Goal: Task Accomplishment & Management: Manage account settings

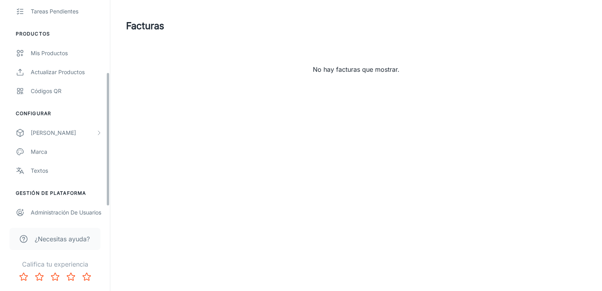
scroll to position [137, 0]
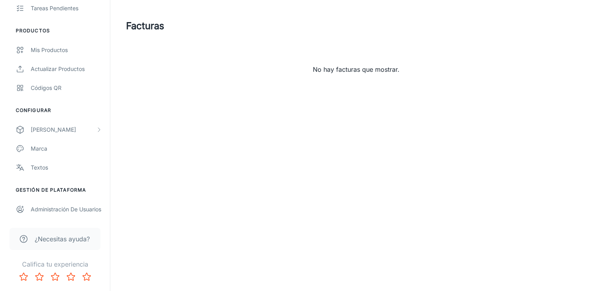
drag, startPoint x: 107, startPoint y: 124, endPoint x: 98, endPoint y: 237, distance: 113.8
click at [98, 237] on div "Alfombras Larraín María Angélica Sepúlveda Participación Análisis Clientes pote…" at bounding box center [55, 145] width 110 height 291
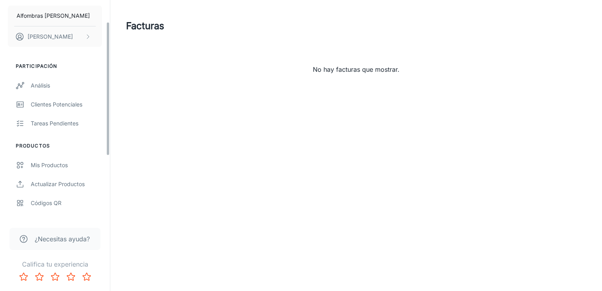
scroll to position [0, 0]
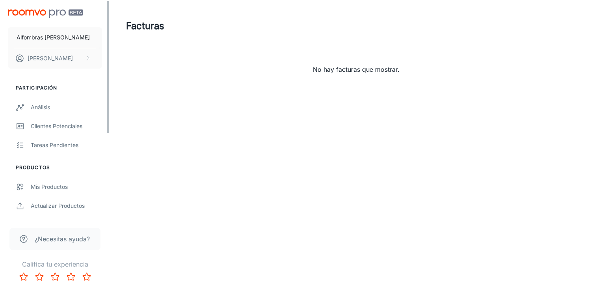
drag, startPoint x: 107, startPoint y: 150, endPoint x: 113, endPoint y: 54, distance: 96.7
click at [113, 54] on div "Alfombras Larraín María Angélica Sepúlveda Participación Análisis Clientes pote…" at bounding box center [301, 59] width 602 height 118
click at [111, 122] on div "Alfombras [PERSON_NAME] [PERSON_NAME] Participación Análisis Clientes potencial…" at bounding box center [301, 145] width 602 height 291
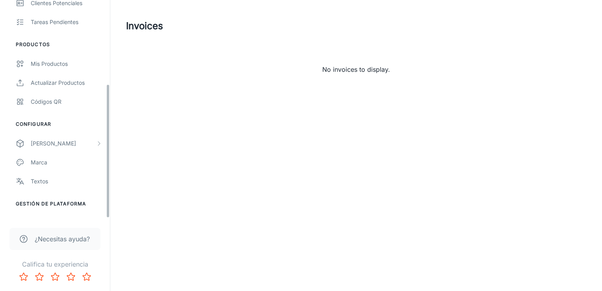
scroll to position [137, 0]
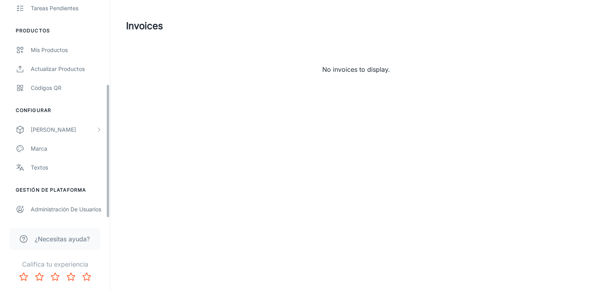
drag, startPoint x: 108, startPoint y: 122, endPoint x: 116, endPoint y: 262, distance: 140.1
click at [116, 262] on div "Alfombras [PERSON_NAME] [PERSON_NAME] Participación Análisis Clientes potencial…" at bounding box center [301, 145] width 602 height 291
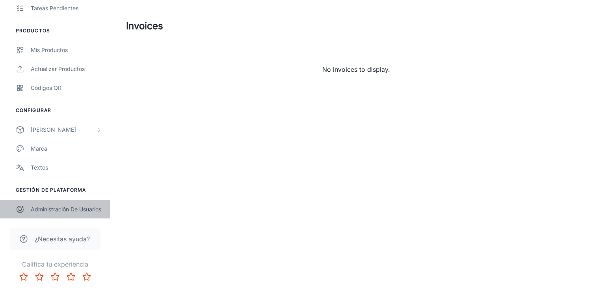
click at [51, 206] on div "Administración de usuarios" at bounding box center [66, 209] width 71 height 9
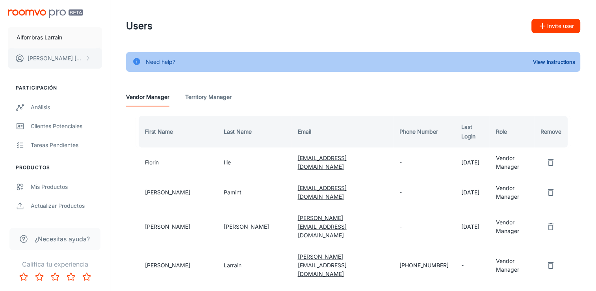
click at [46, 54] on p "[PERSON_NAME]" at bounding box center [56, 58] width 56 height 9
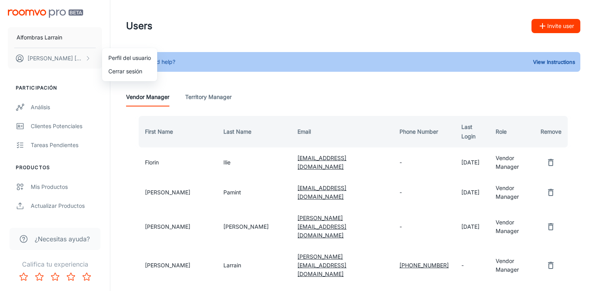
click at [126, 74] on li "Cerrar sesión" at bounding box center [129, 71] width 55 height 13
